Goal: Transaction & Acquisition: Download file/media

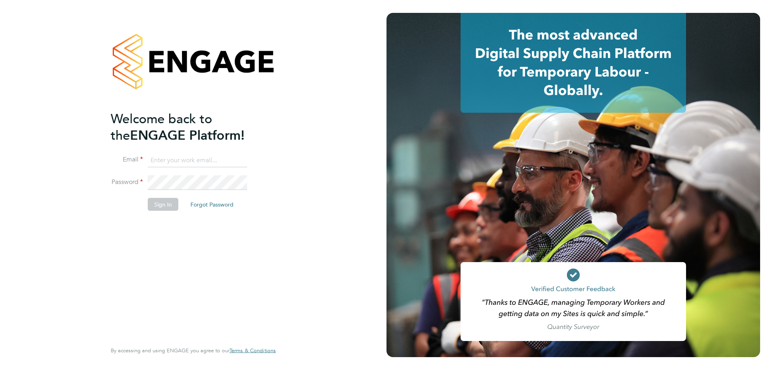
click at [183, 160] on input at bounding box center [197, 160] width 99 height 14
type input "[EMAIL_ADDRESS][DOMAIN_NAME]"
click at [159, 204] on button "Sign In" at bounding box center [163, 204] width 31 height 13
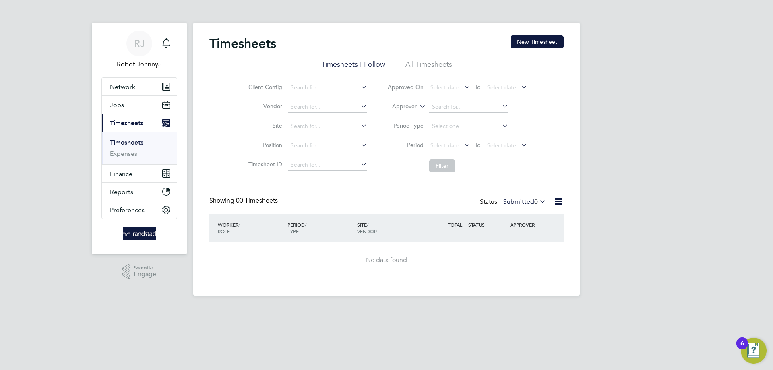
click at [558, 202] on icon at bounding box center [558, 201] width 10 height 10
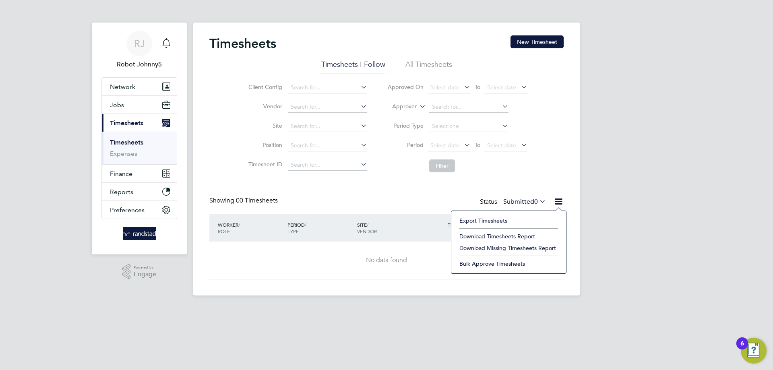
click at [508, 221] on li "Export Timesheets" at bounding box center [508, 220] width 107 height 11
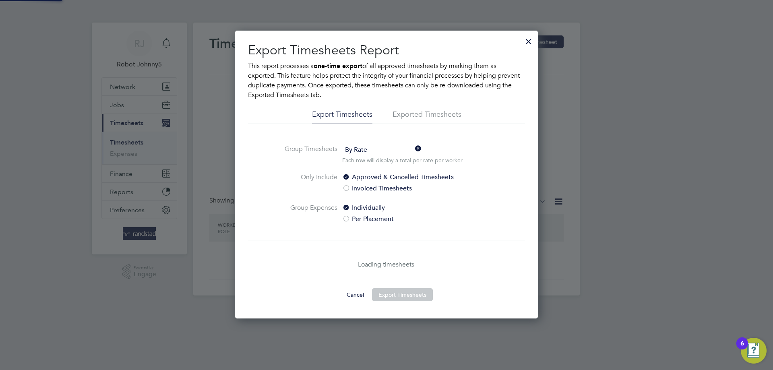
scroll to position [288, 303]
click at [427, 117] on li "Exported Timesheets" at bounding box center [426, 116] width 69 height 14
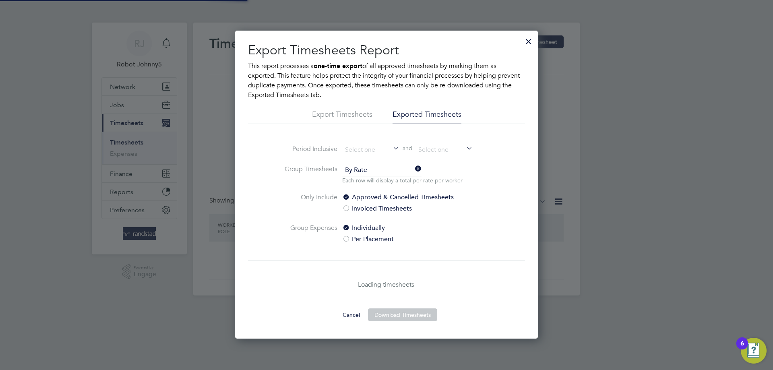
scroll to position [308, 303]
click at [371, 150] on input at bounding box center [370, 150] width 57 height 12
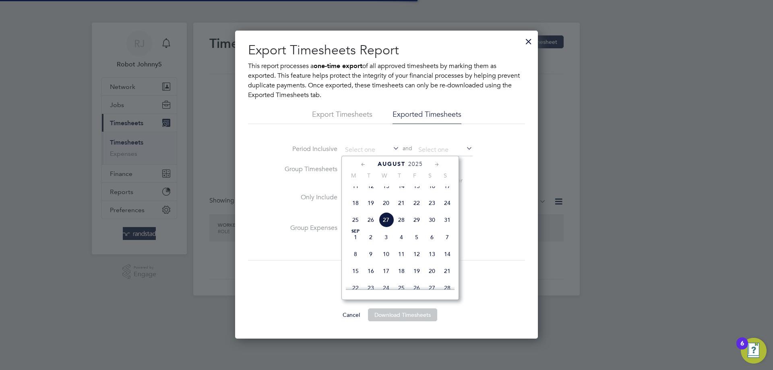
click at [391, 164] on span "August" at bounding box center [391, 164] width 28 height 7
click at [363, 165] on icon at bounding box center [363, 164] width 8 height 9
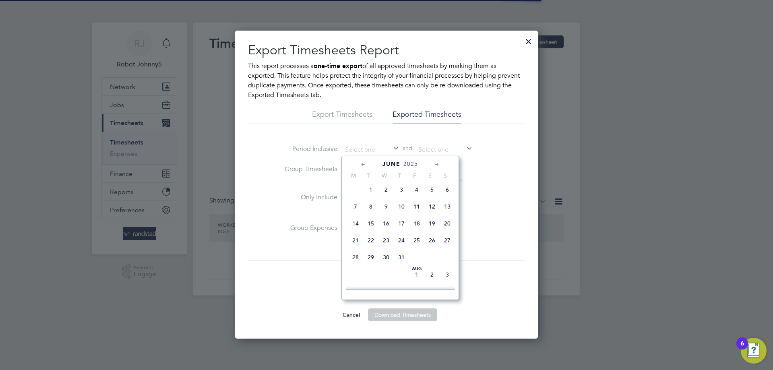
scroll to position [87, 0]
click at [355, 211] on span "2" at bounding box center [355, 208] width 15 height 15
type input "[DATE]"
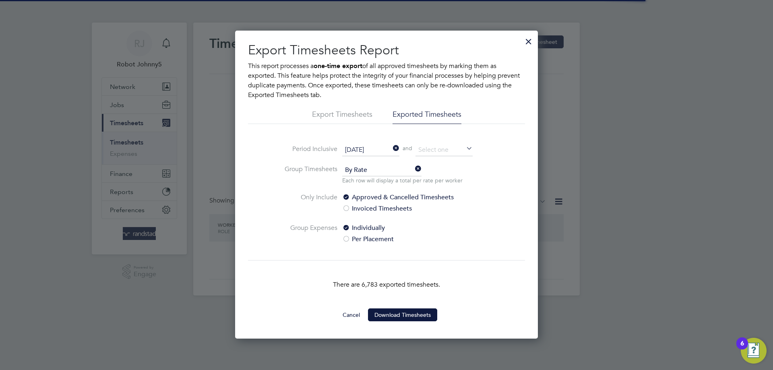
scroll to position [4, 4]
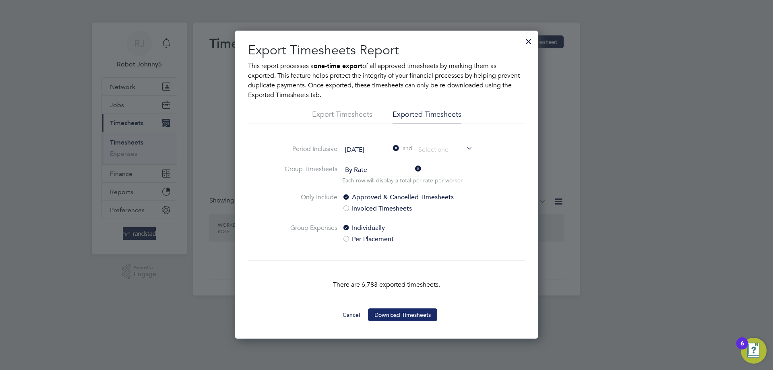
click at [402, 315] on button "Download Timesheets" at bounding box center [402, 314] width 69 height 13
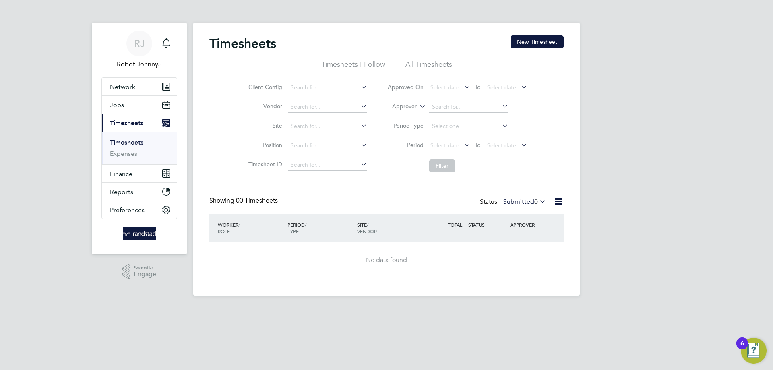
click at [565, 200] on div "Timesheets New Timesheet Timesheets I Follow All Timesheets Client Config Vendo…" at bounding box center [386, 159] width 386 height 273
click at [557, 199] on icon at bounding box center [558, 201] width 10 height 10
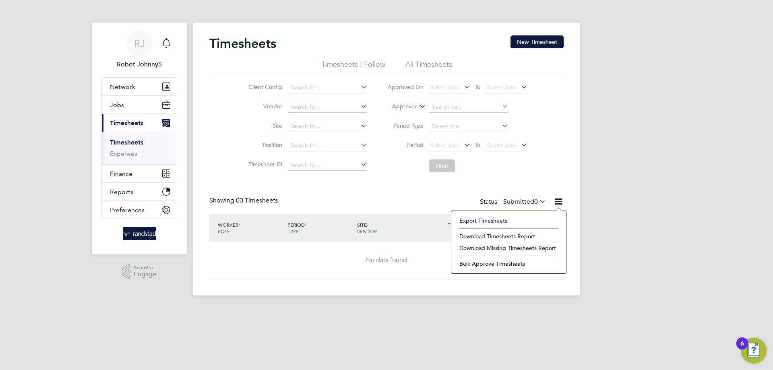
click at [485, 216] on li "Export Timesheets" at bounding box center [508, 220] width 107 height 11
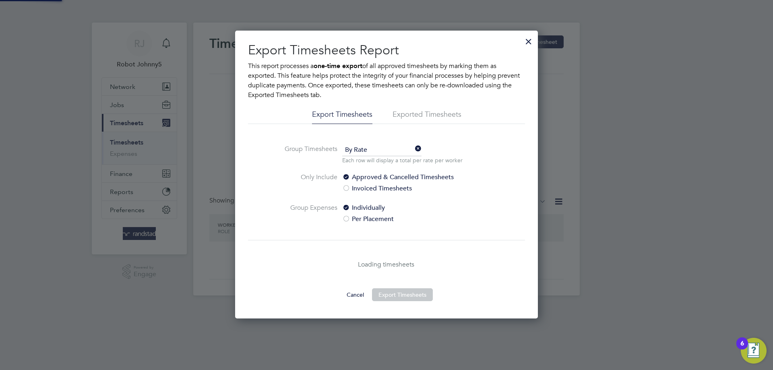
scroll to position [288, 303]
click at [425, 114] on li "Exported Timesheets" at bounding box center [426, 116] width 69 height 14
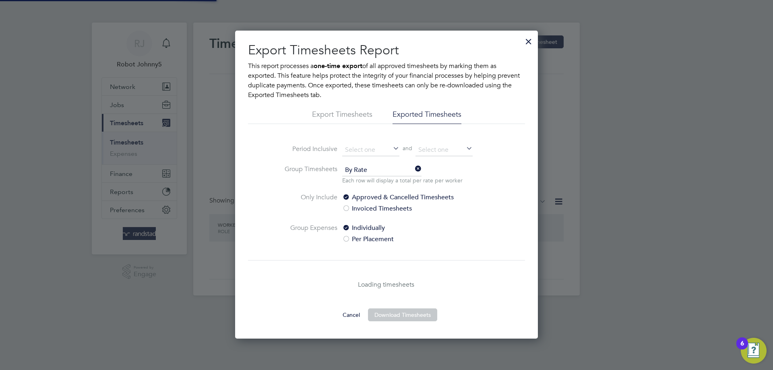
scroll to position [308, 303]
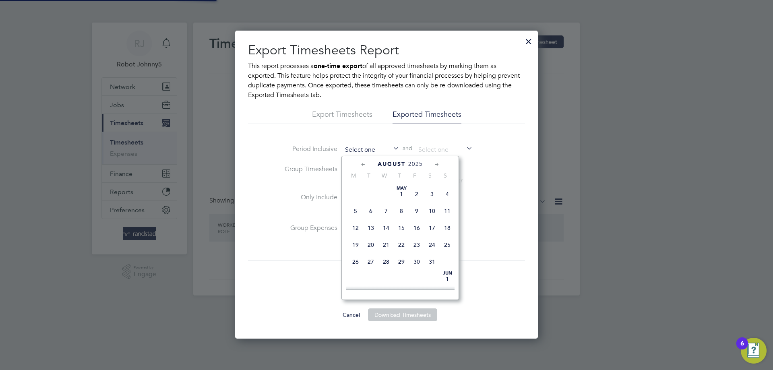
click at [385, 151] on input at bounding box center [370, 150] width 57 height 12
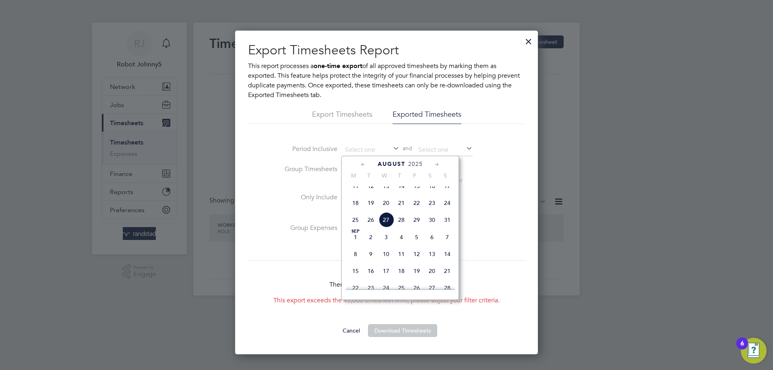
scroll to position [324, 303]
